Goal: Transaction & Acquisition: Purchase product/service

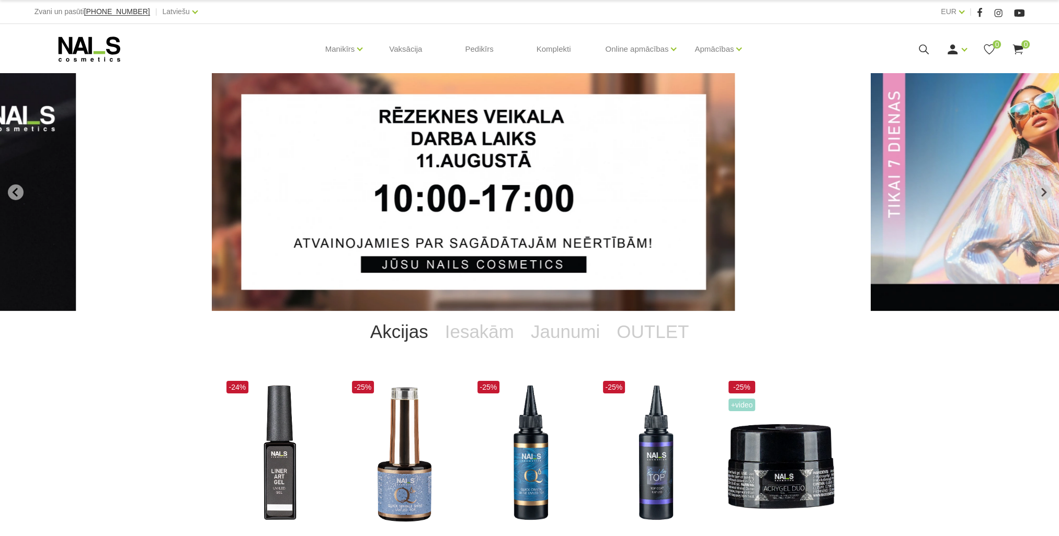
click at [916, 44] on div "Ienākt Reģistrēties 0 0" at bounding box center [926, 49] width 198 height 13
click at [918, 48] on icon at bounding box center [923, 49] width 13 height 13
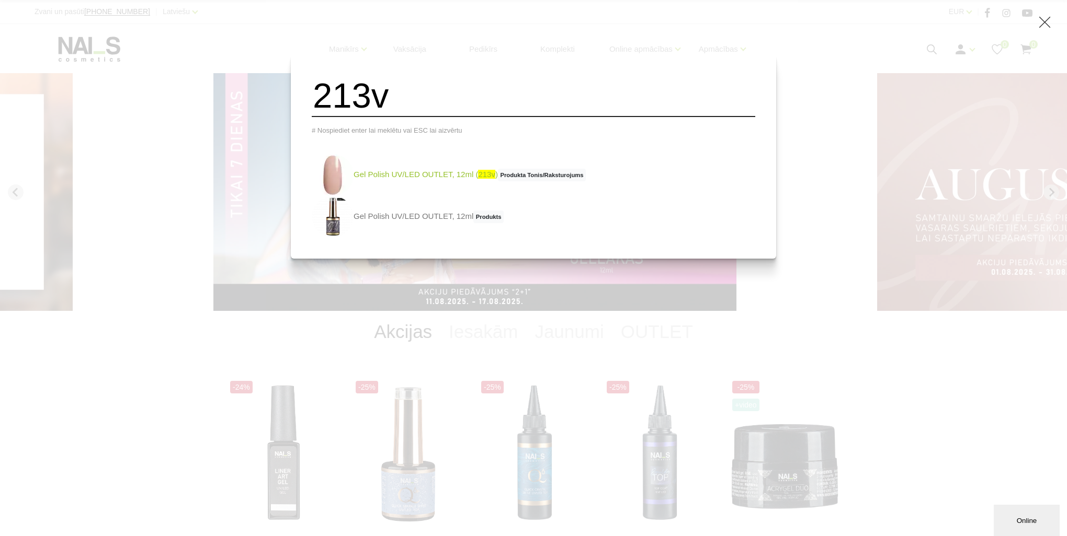
type input "213v"
click at [424, 181] on link "Gel Polish UV/LED OUTLET, 12ml ( 213v ) Produkta Tonis/Raksturojums" at bounding box center [449, 175] width 274 height 42
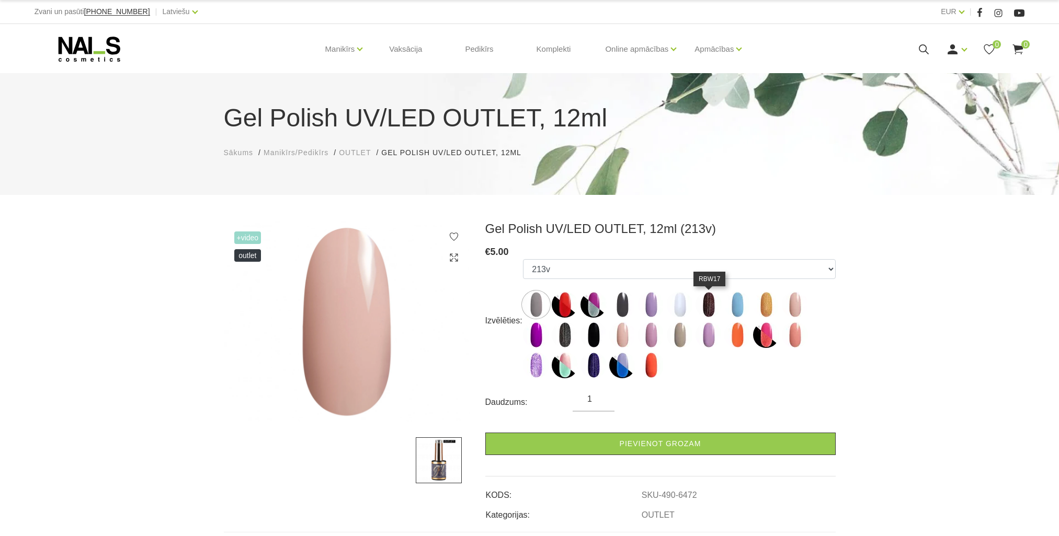
select select "6472"
